Goal: Task Accomplishment & Management: Manage account settings

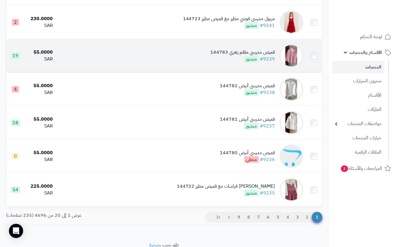
scroll to position [553, 0]
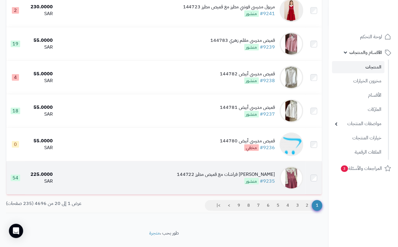
click at [196, 185] on div "مريول مدرسي وردي مطرز فراشات مع قميص مطرز 144722 #9235 منشور" at bounding box center [226, 178] width 98 height 14
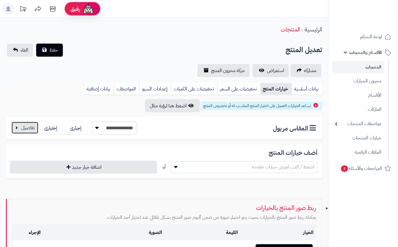
click at [21, 126] on button "button" at bounding box center [25, 128] width 27 height 12
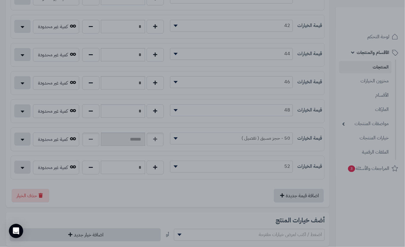
click at [125, 208] on div at bounding box center [202, 123] width 405 height 247
click at [125, 207] on div "**********" at bounding box center [167, 44] width 323 height 328
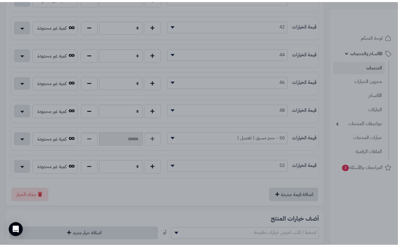
scroll to position [237, 0]
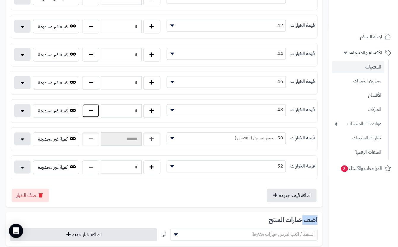
click at [93, 113] on button "button" at bounding box center [90, 111] width 17 height 14
type input "*"
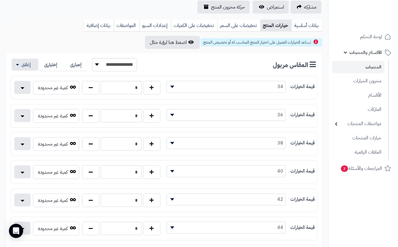
scroll to position [0, 0]
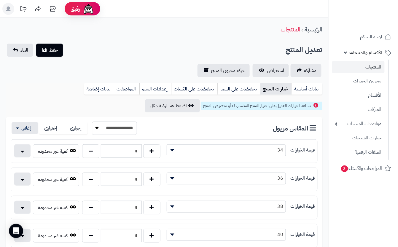
click at [121, 46] on div "تعديل المنتج حفظ الغاء" at bounding box center [164, 50] width 316 height 13
click at [55, 51] on span "حفظ" at bounding box center [53, 49] width 9 height 7
